Goal: Task Accomplishment & Management: Complete application form

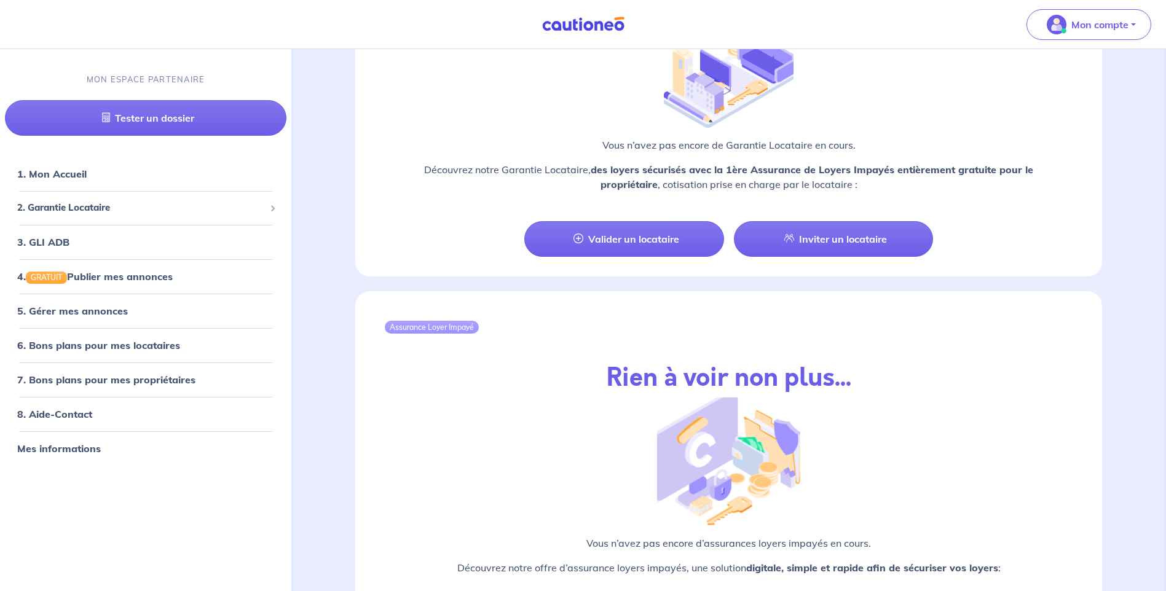
scroll to position [1107, 0]
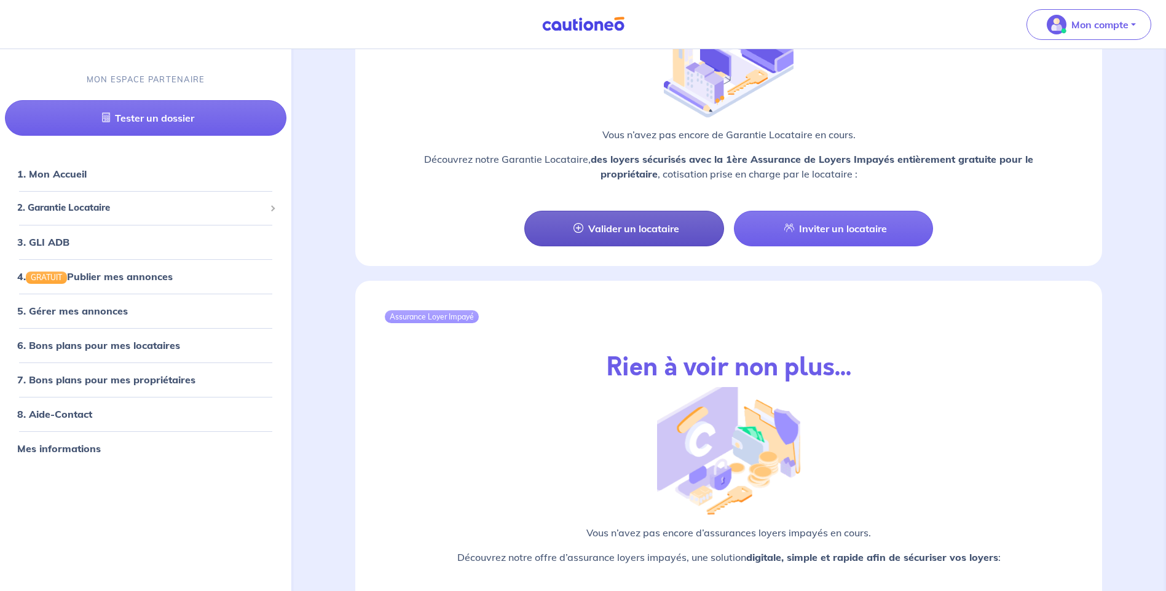
click at [590, 211] on link "Valider un locataire" at bounding box center [623, 229] width 199 height 36
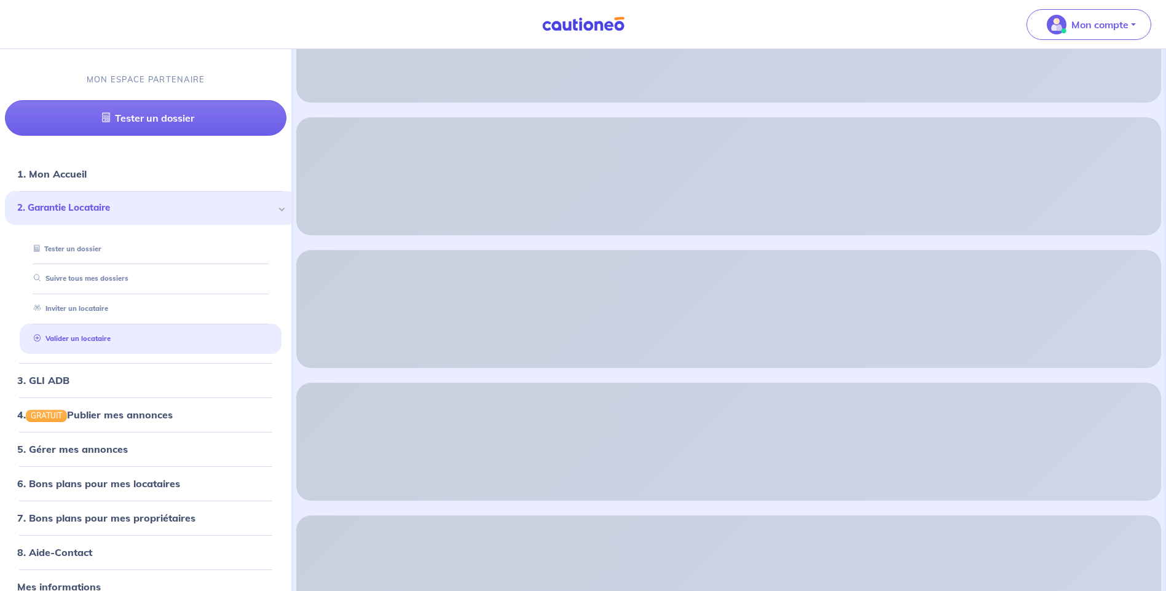
scroll to position [597, 0]
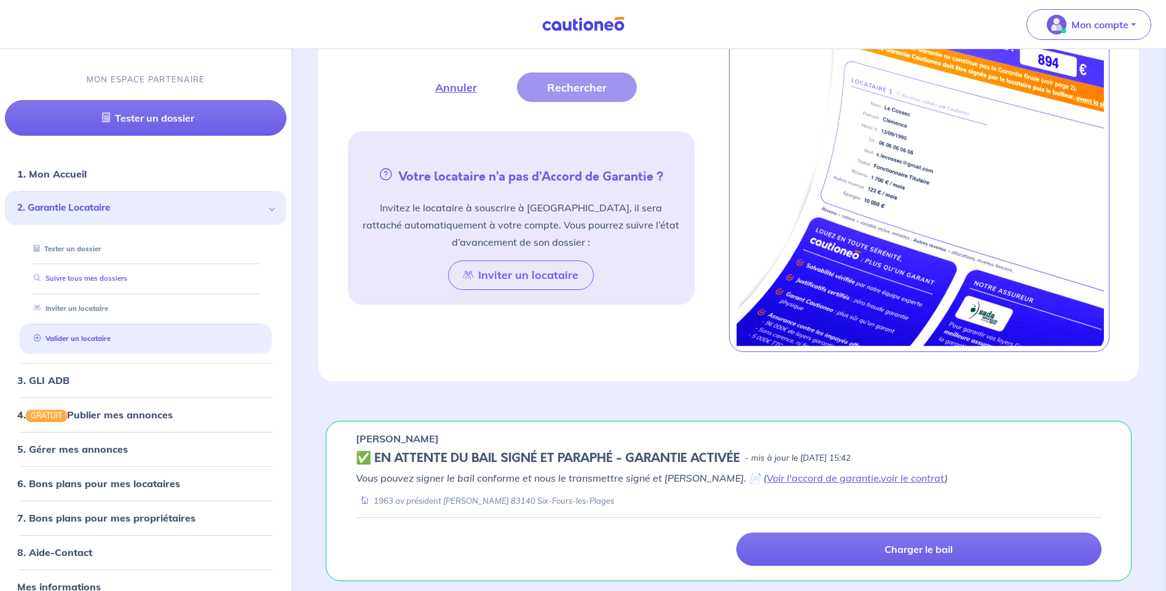
click at [64, 281] on link "Suivre tous mes dossiers" at bounding box center [78, 278] width 98 height 9
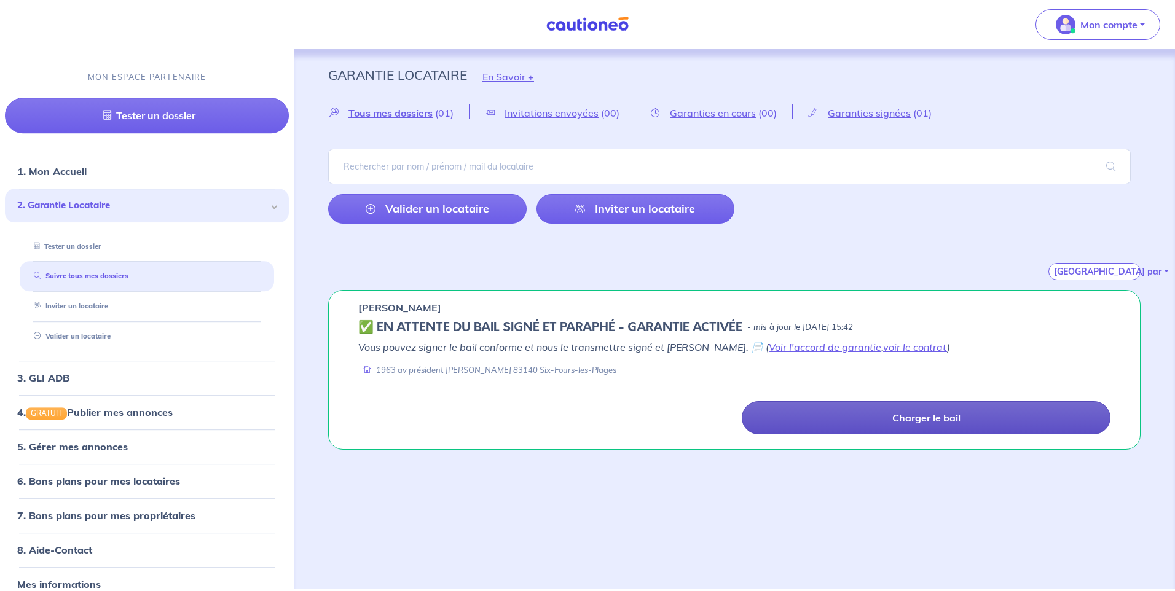
click at [920, 413] on p "Charger le bail" at bounding box center [927, 418] width 68 height 12
click at [842, 410] on link "Charger le bail" at bounding box center [926, 417] width 369 height 33
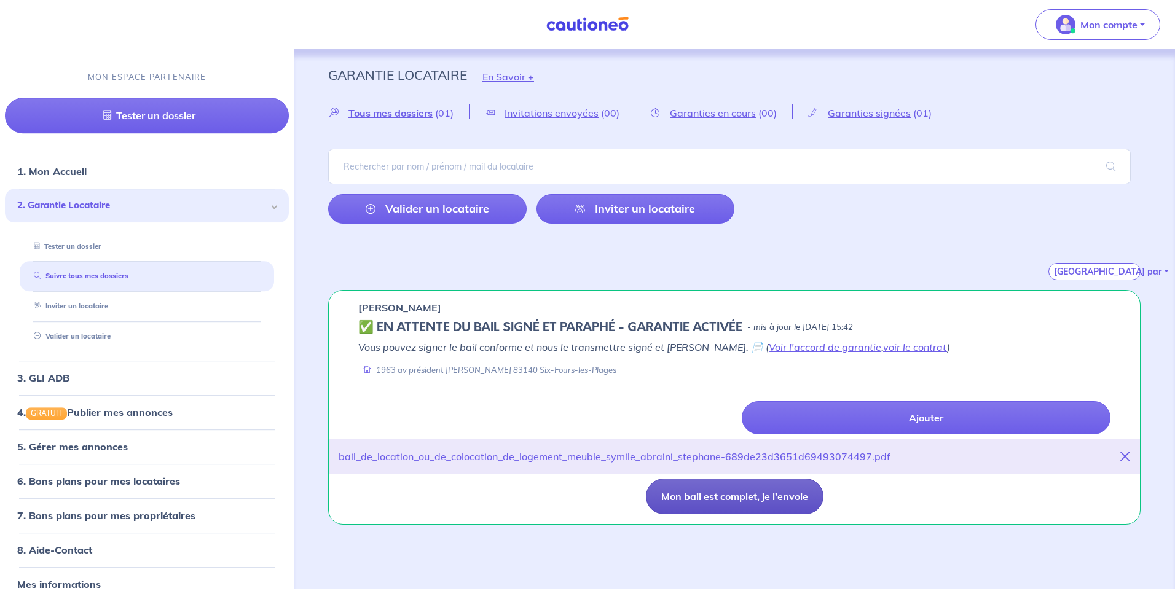
click at [773, 494] on button "Mon bail est complet, je l'envoie" at bounding box center [735, 497] width 178 height 36
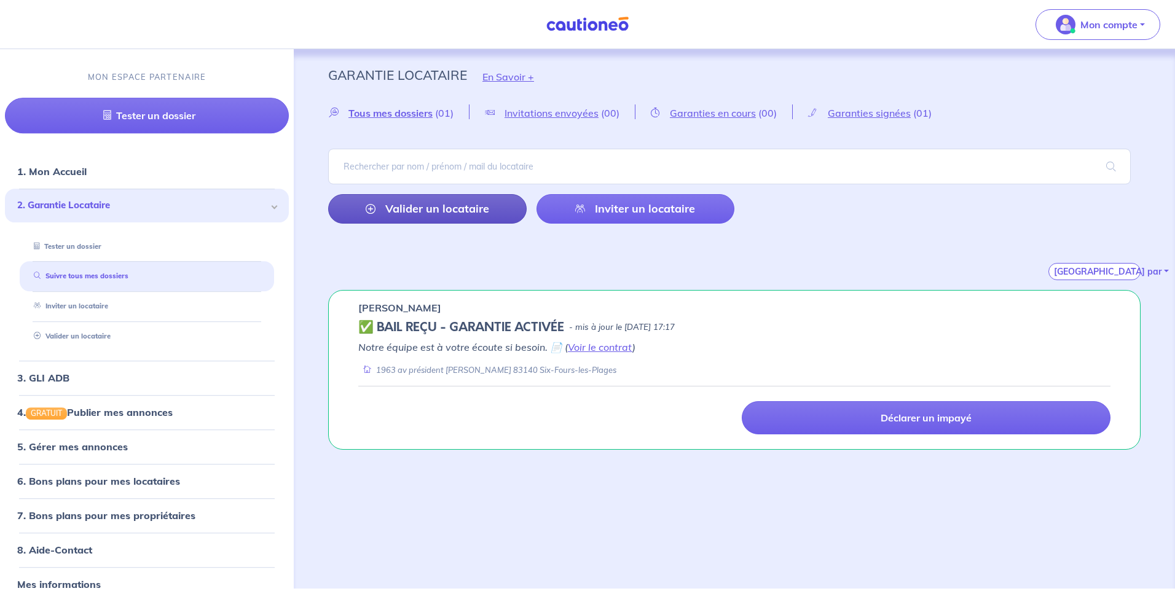
click at [383, 207] on link "Valider un locataire" at bounding box center [427, 209] width 199 height 30
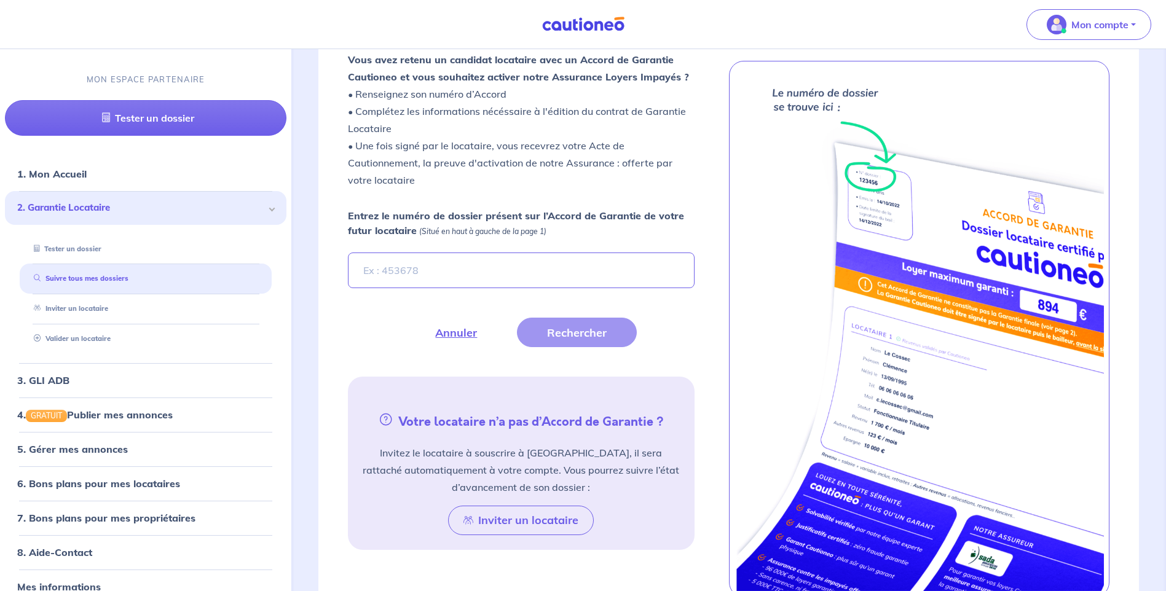
scroll to position [290, 0]
